Goal: Obtain resource: Obtain resource

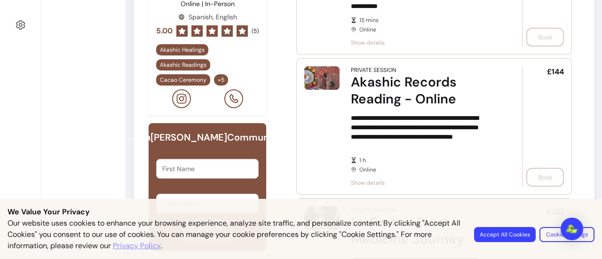
scroll to position [270, 0]
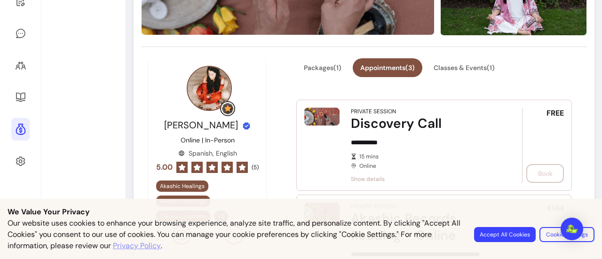
click at [16, 138] on link at bounding box center [20, 129] width 18 height 23
click at [14, 94] on link at bounding box center [20, 97] width 18 height 23
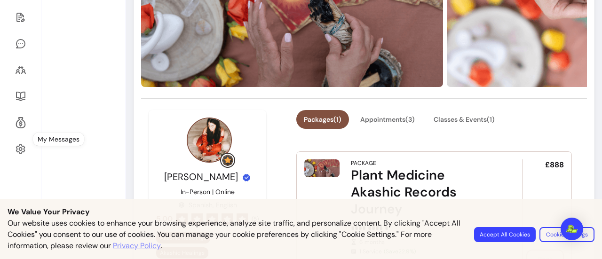
scroll to position [241, 0]
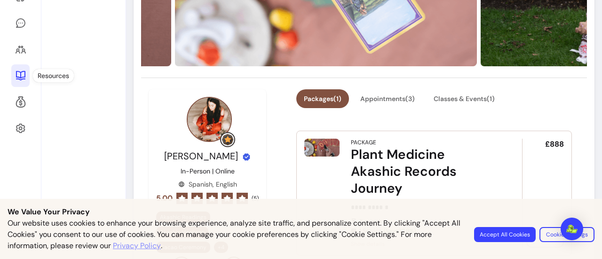
click at [23, 84] on link at bounding box center [20, 75] width 18 height 23
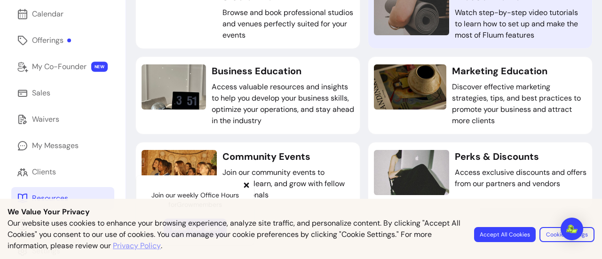
scroll to position [128, 0]
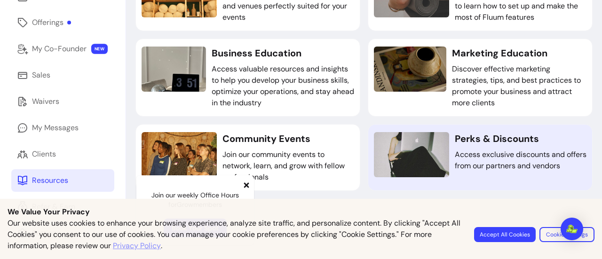
click at [523, 155] on p "Access exclusive discounts and offers from our partners and vendors" at bounding box center [521, 160] width 132 height 23
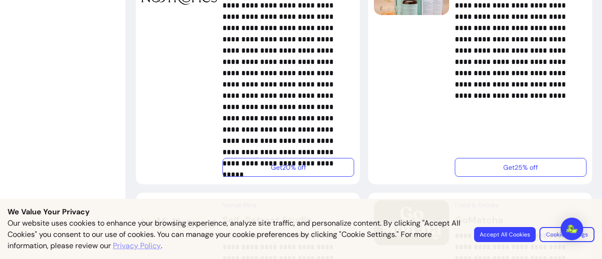
scroll to position [665, 0]
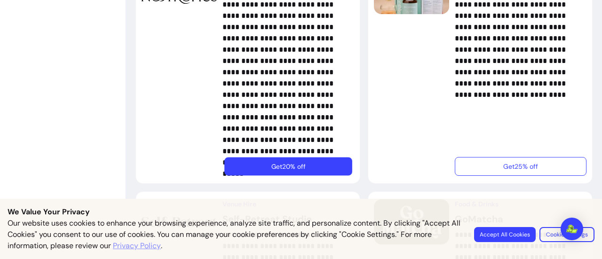
click at [320, 169] on button "Get 20% off" at bounding box center [289, 167] width 128 height 18
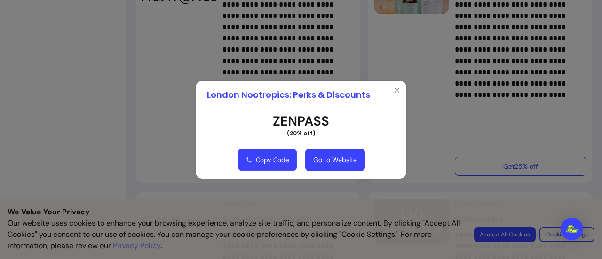
click at [275, 165] on button "Copy Code" at bounding box center [267, 160] width 59 height 22
click at [397, 95] on button "Close" at bounding box center [397, 90] width 15 height 15
